Goal: Transaction & Acquisition: Purchase product/service

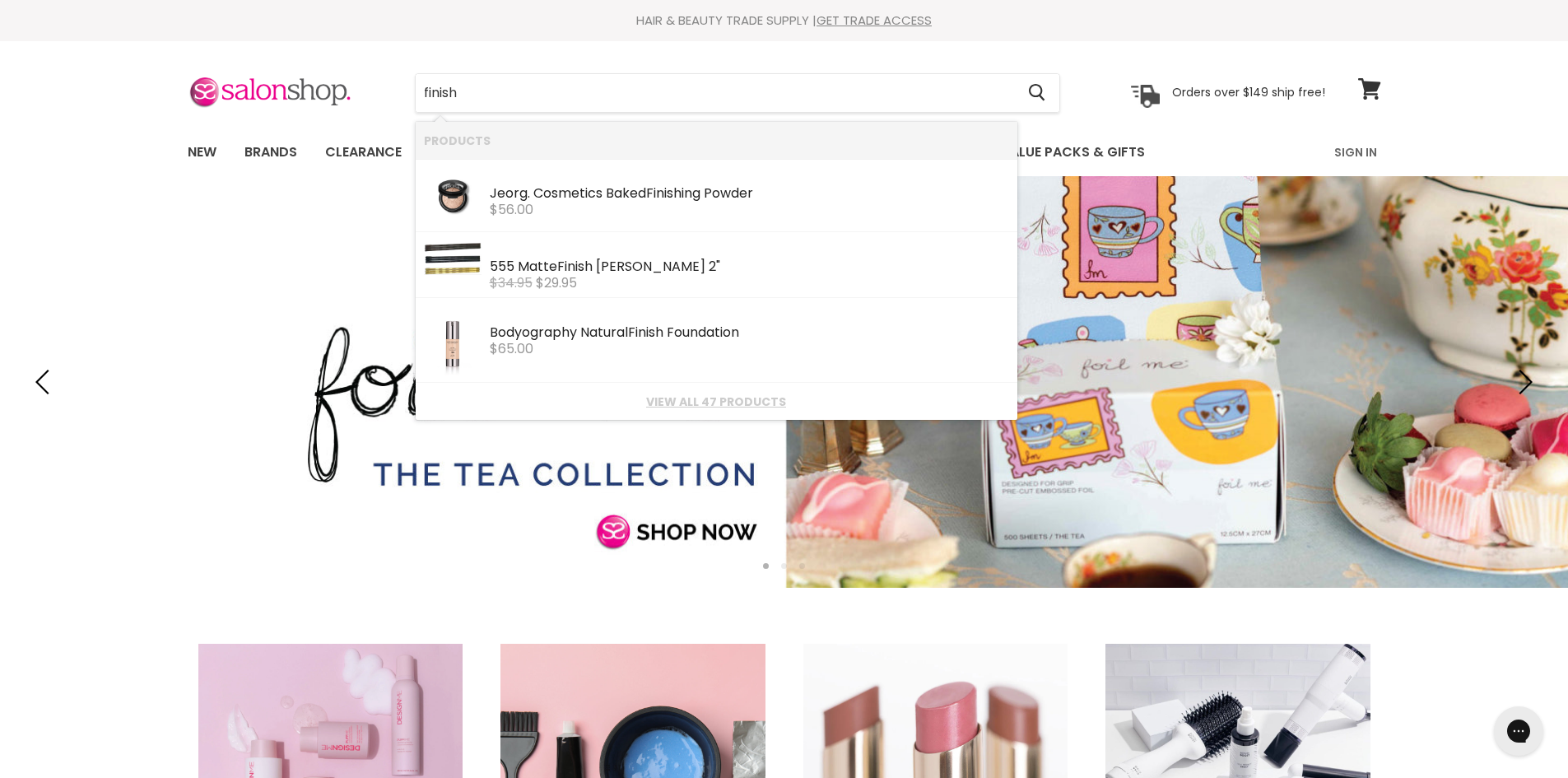
type input "finish g"
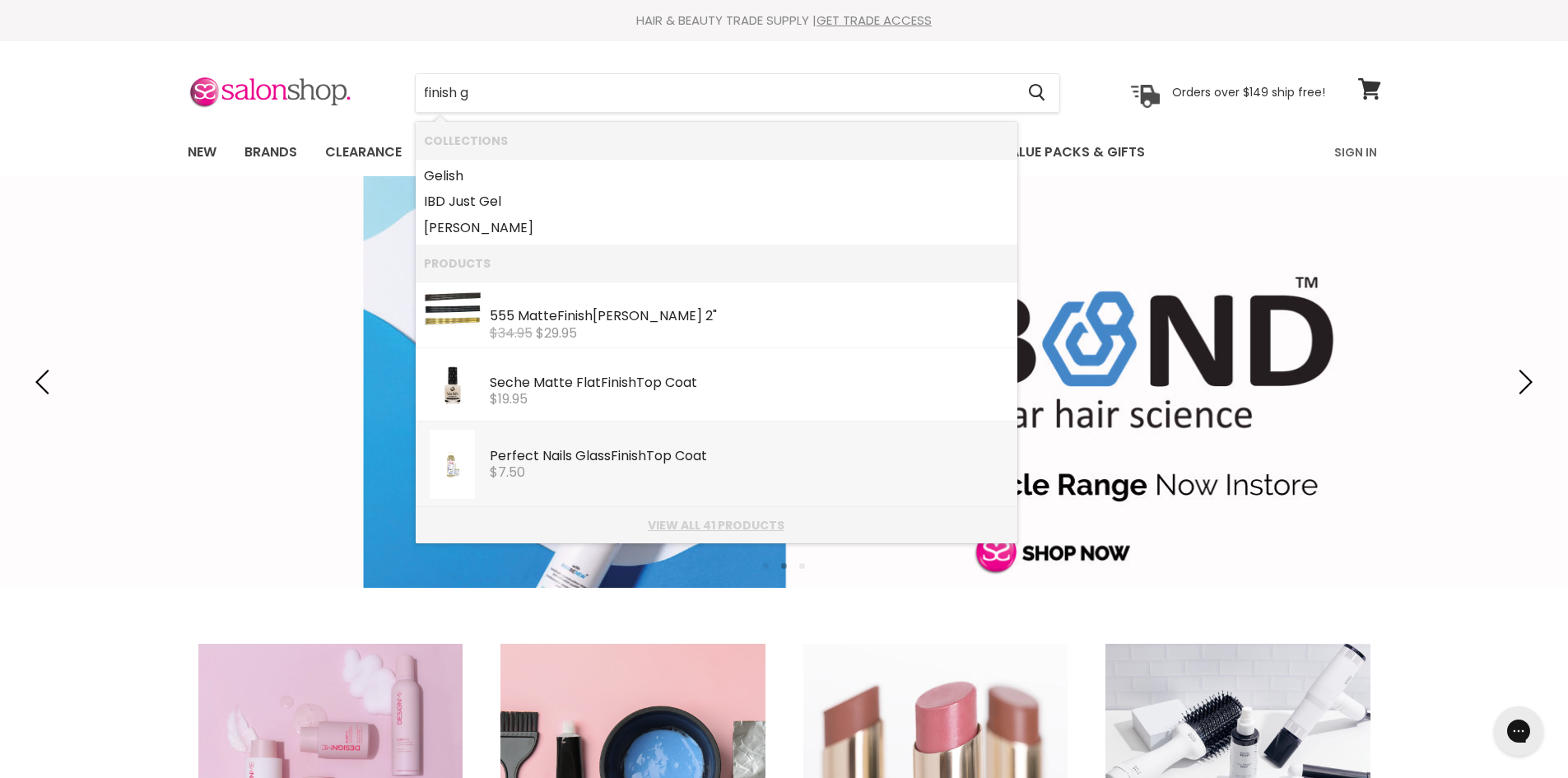
click at [686, 525] on link "View all 41 products" at bounding box center [716, 524] width 585 height 13
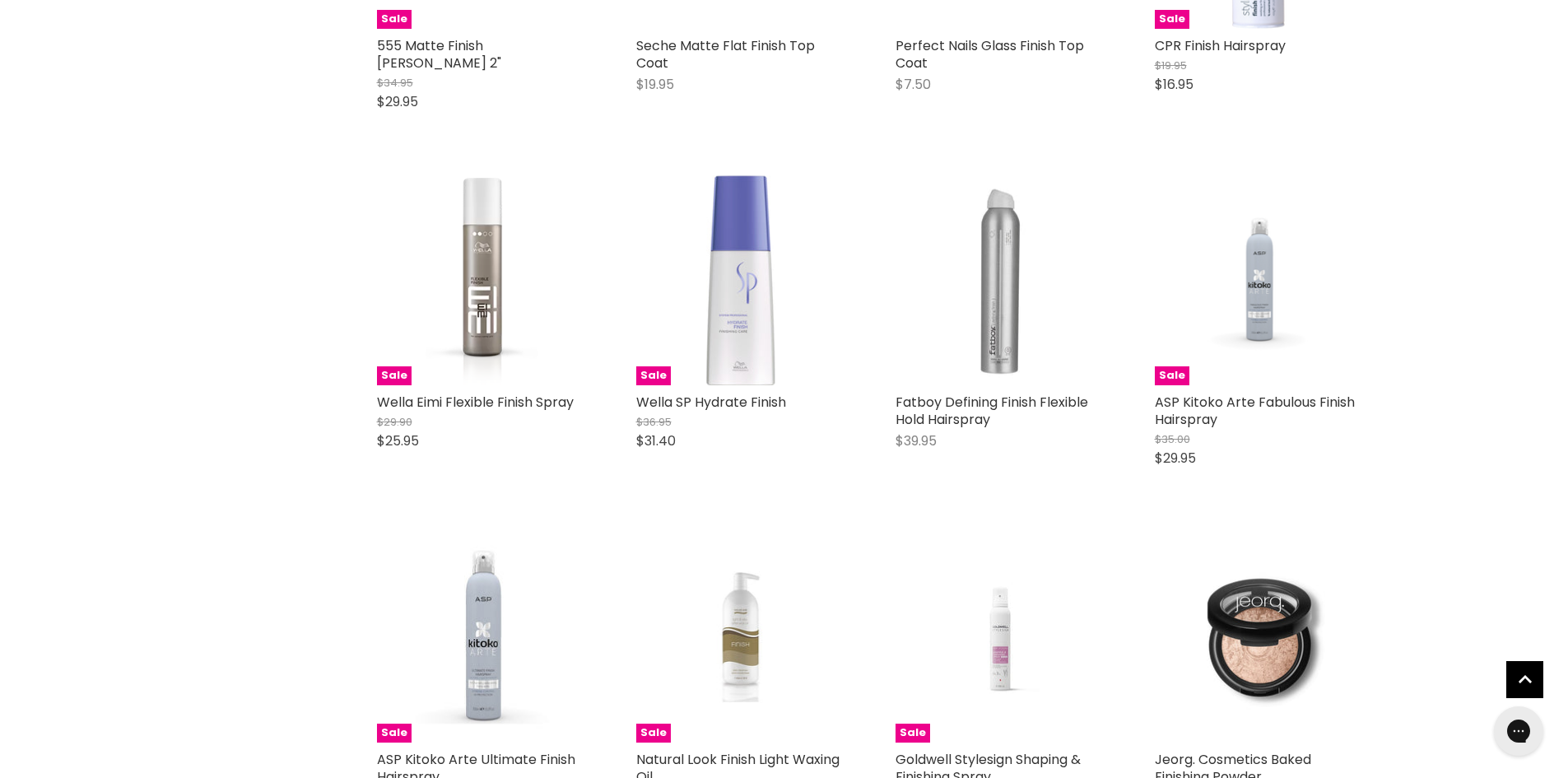
scroll to position [576, 0]
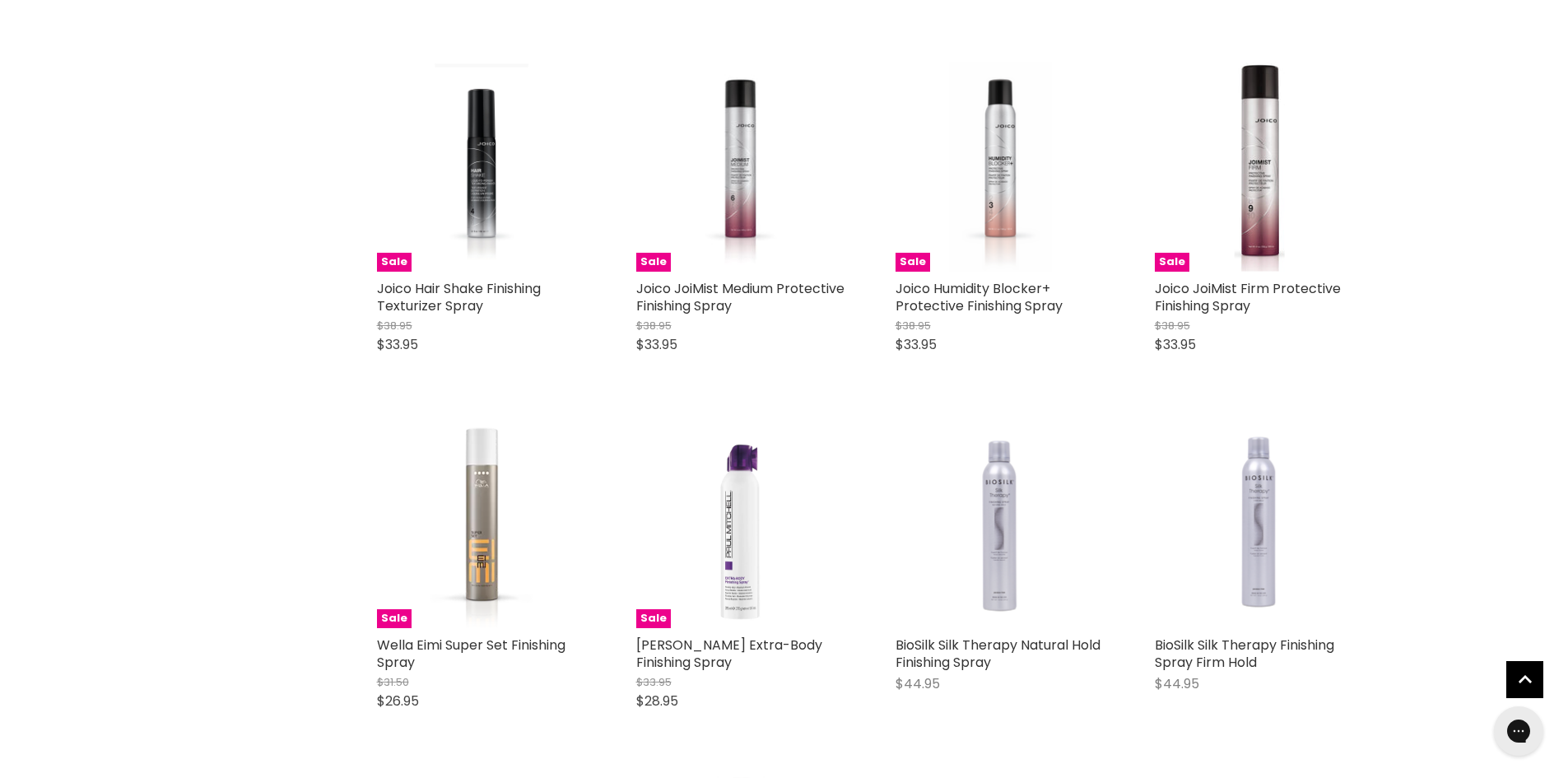
scroll to position [3045, 0]
